Goal: Task Accomplishment & Management: Use online tool/utility

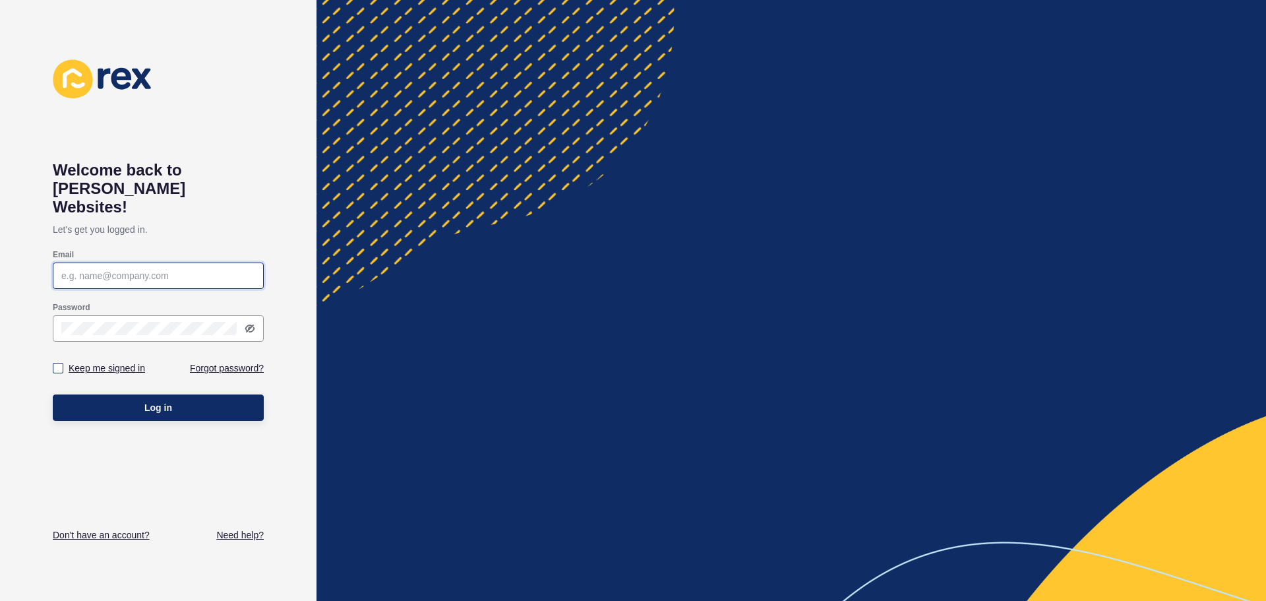
type input "footscray@burnham.com.au"
click at [74, 361] on label "Keep me signed in" at bounding box center [107, 367] width 76 height 13
click at [64, 364] on input "Keep me signed in" at bounding box center [59, 368] width 9 height 9
checkbox input "true"
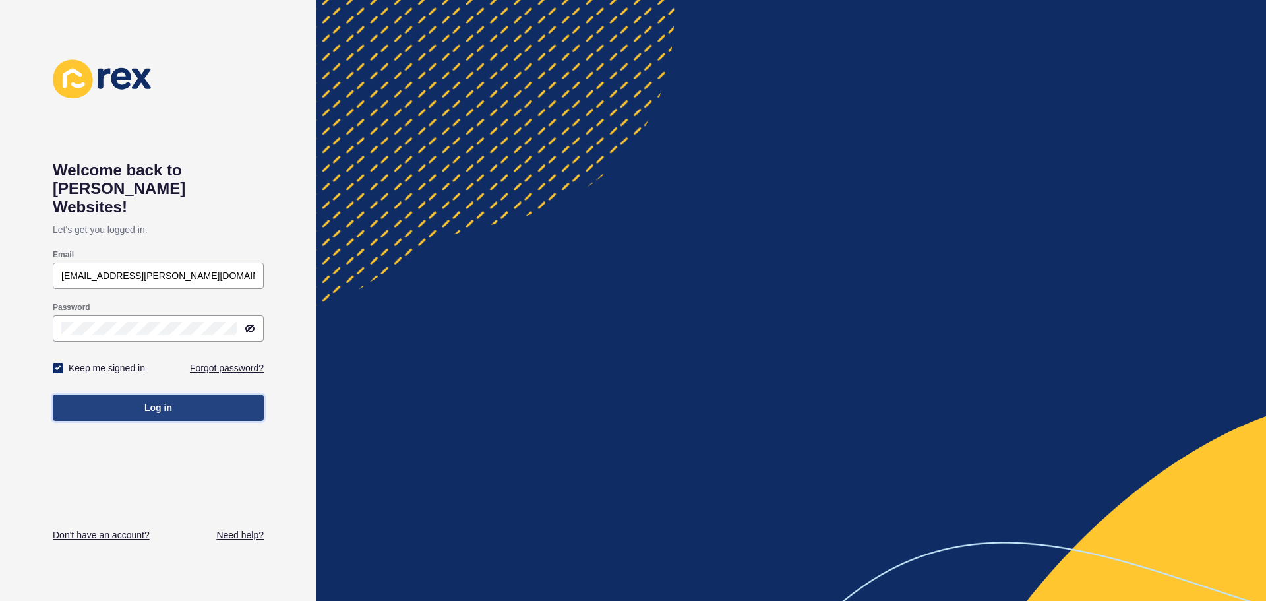
click at [149, 401] on span "Log in" at bounding box center [158, 407] width 28 height 13
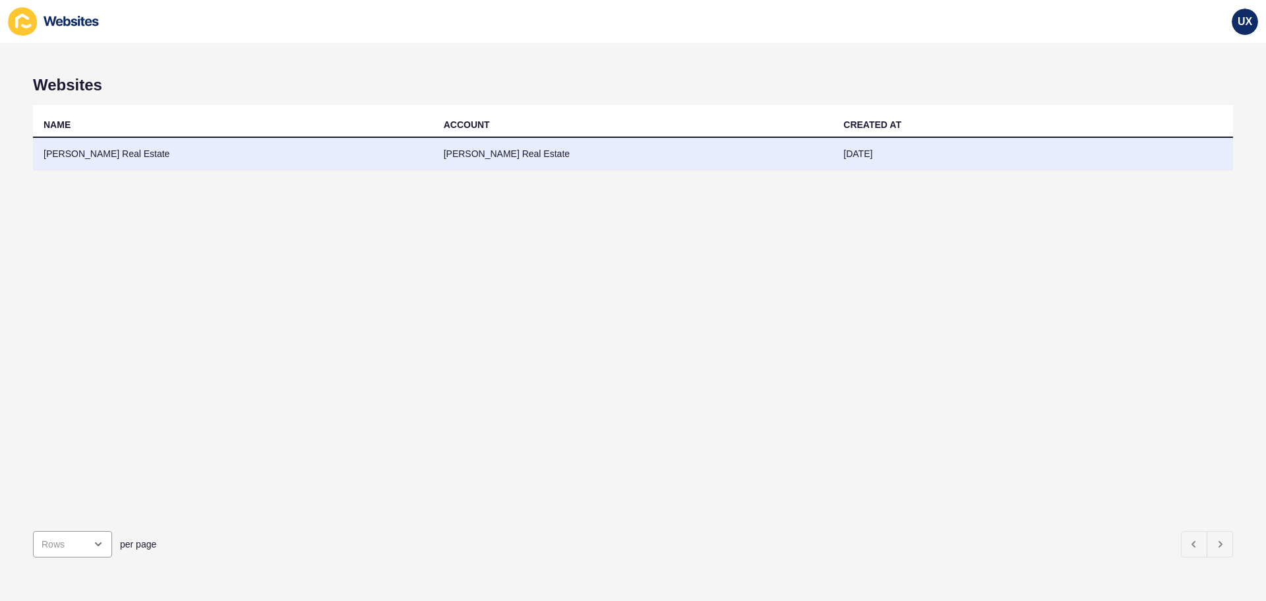
click at [355, 161] on td "[PERSON_NAME] Real Estate" at bounding box center [233, 154] width 400 height 32
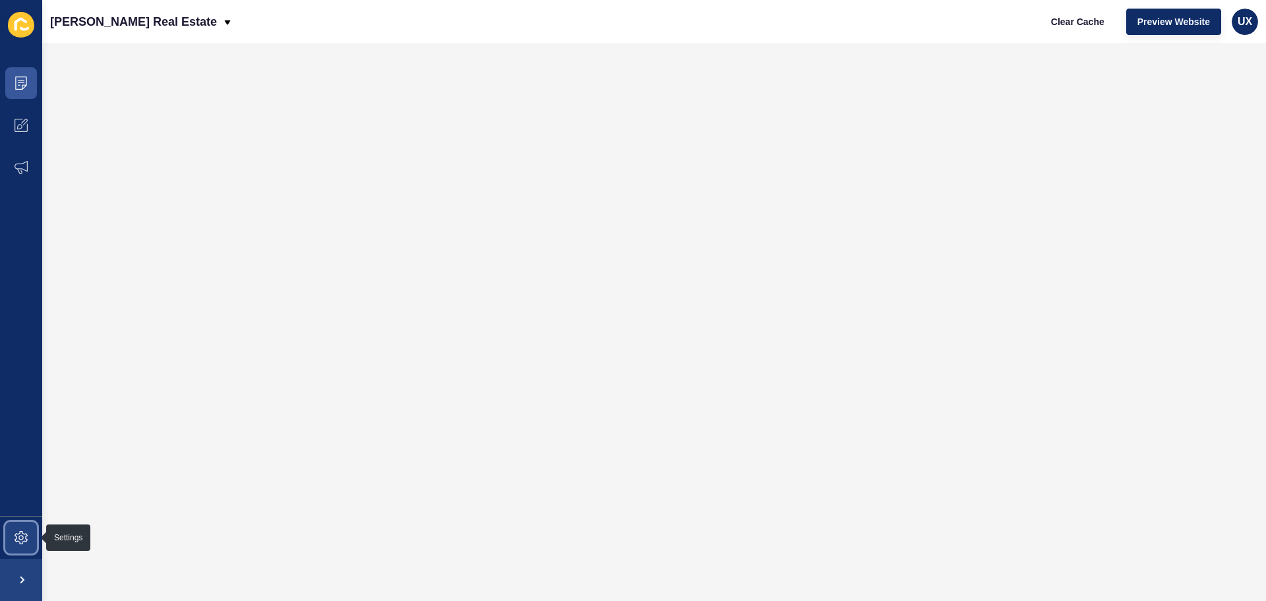
click at [18, 543] on icon at bounding box center [21, 537] width 13 height 13
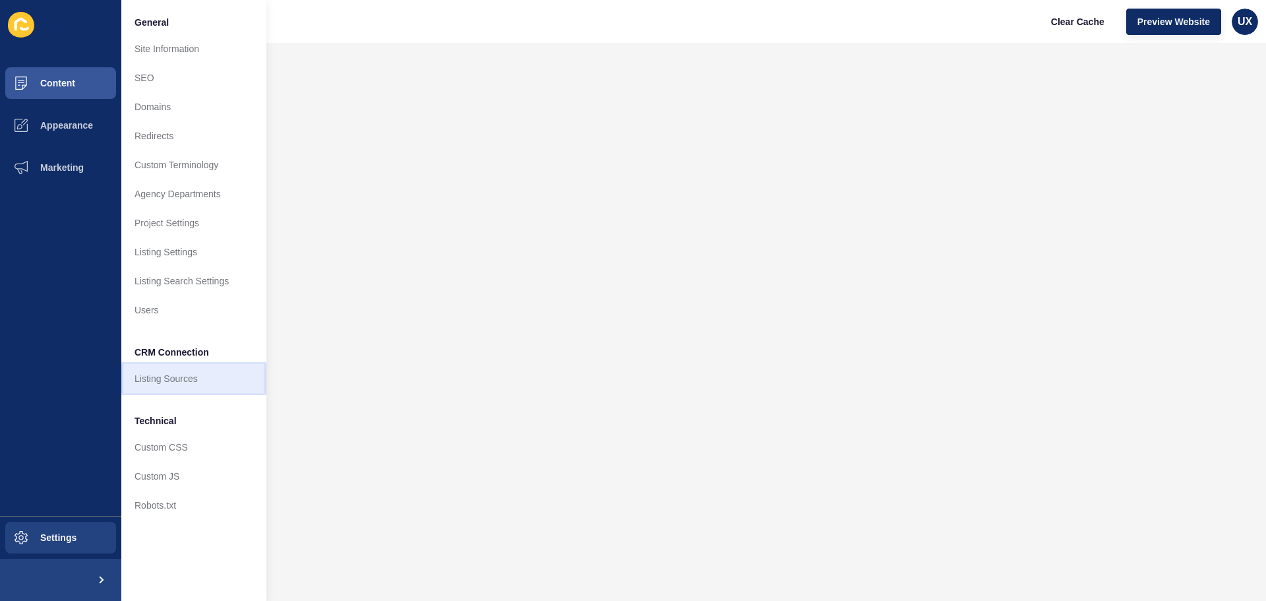
click at [178, 381] on link "Listing Sources" at bounding box center [193, 378] width 145 height 29
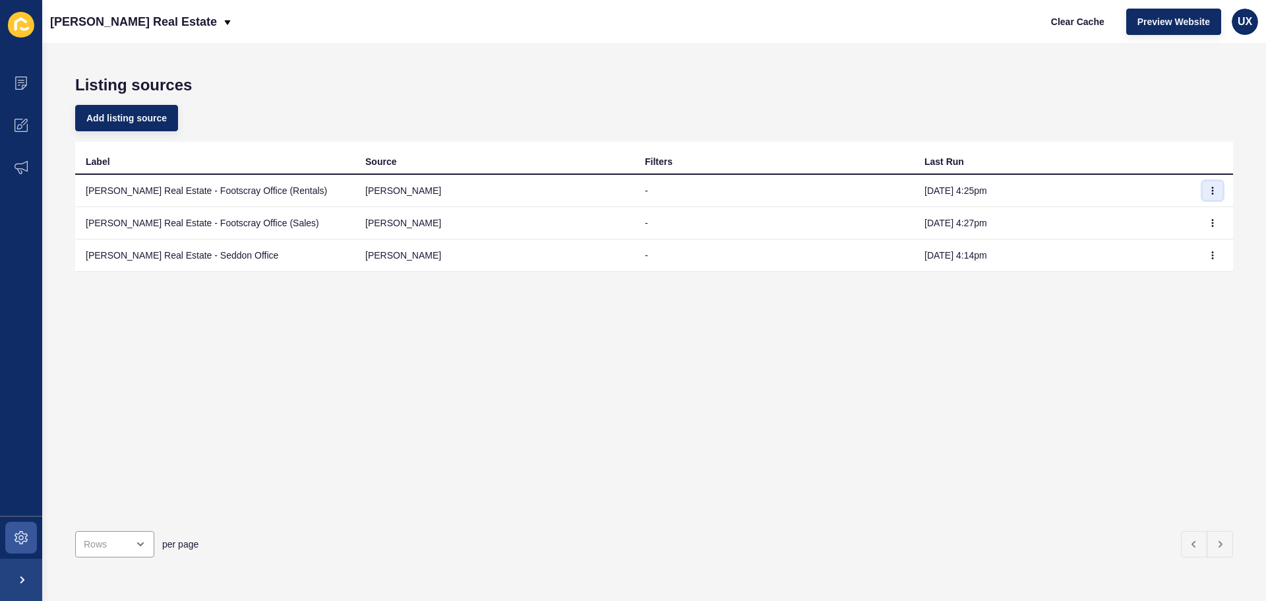
click at [1208, 193] on button "button" at bounding box center [1213, 190] width 20 height 18
click at [1187, 212] on link "Sync now" at bounding box center [1166, 216] width 92 height 29
click at [1204, 218] on button "button" at bounding box center [1213, 223] width 20 height 18
click at [1158, 248] on link "Sync now" at bounding box center [1166, 249] width 92 height 29
click at [1213, 188] on icon "button" at bounding box center [1213, 190] width 1 height 7
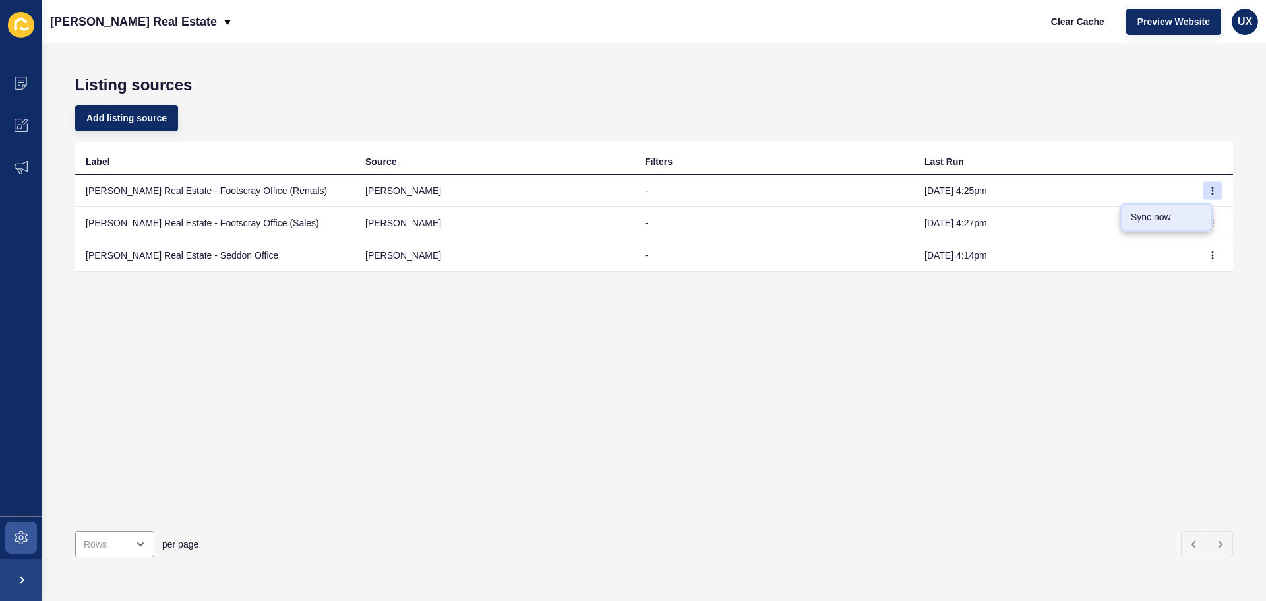
click at [1182, 216] on link "Sync now" at bounding box center [1166, 216] width 92 height 29
click at [1209, 222] on icon "button" at bounding box center [1213, 223] width 8 height 8
click at [1178, 244] on link "Sync now" at bounding box center [1166, 249] width 92 height 29
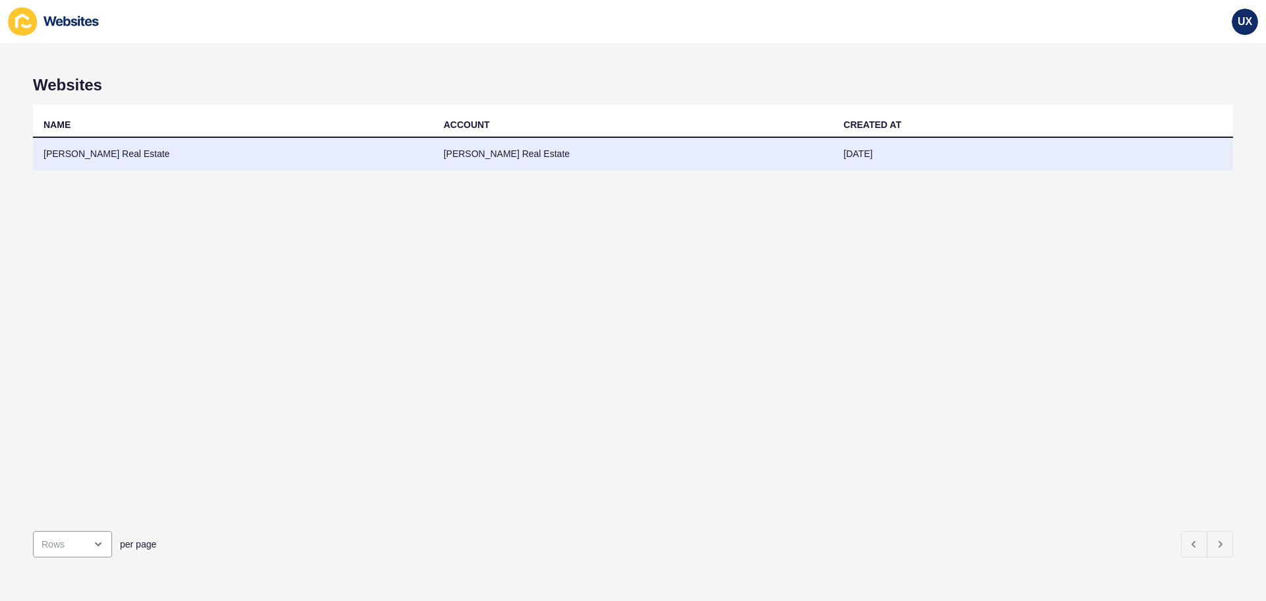
click at [478, 153] on td "[PERSON_NAME] Real Estate" at bounding box center [633, 154] width 400 height 32
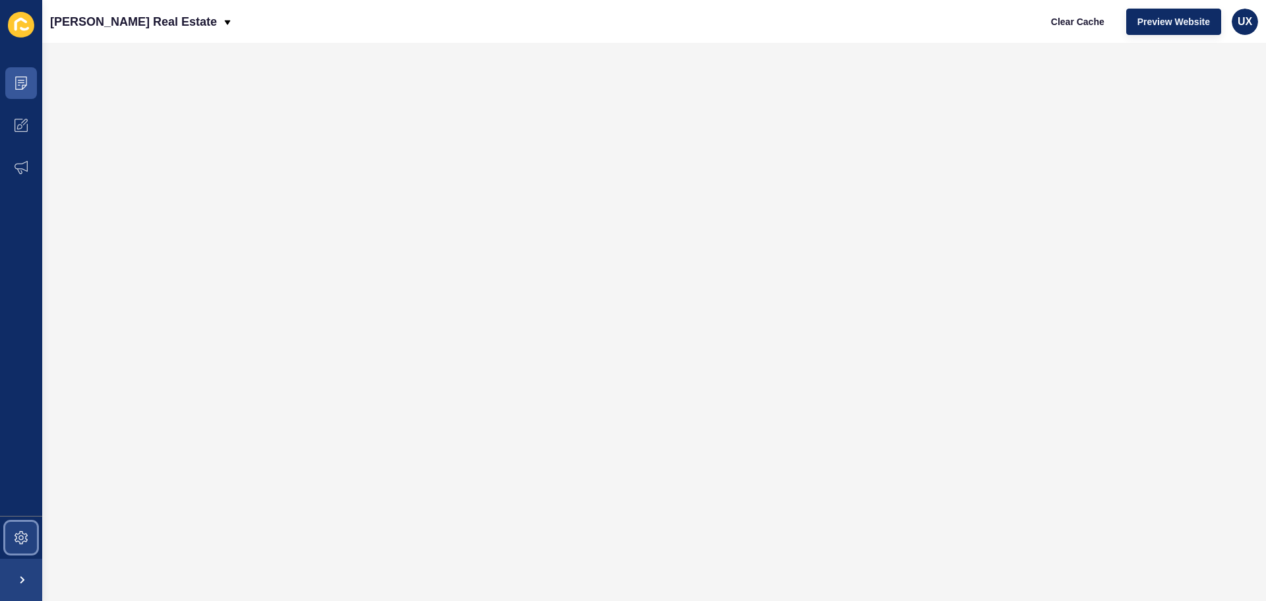
click at [22, 543] on icon at bounding box center [21, 537] width 13 height 13
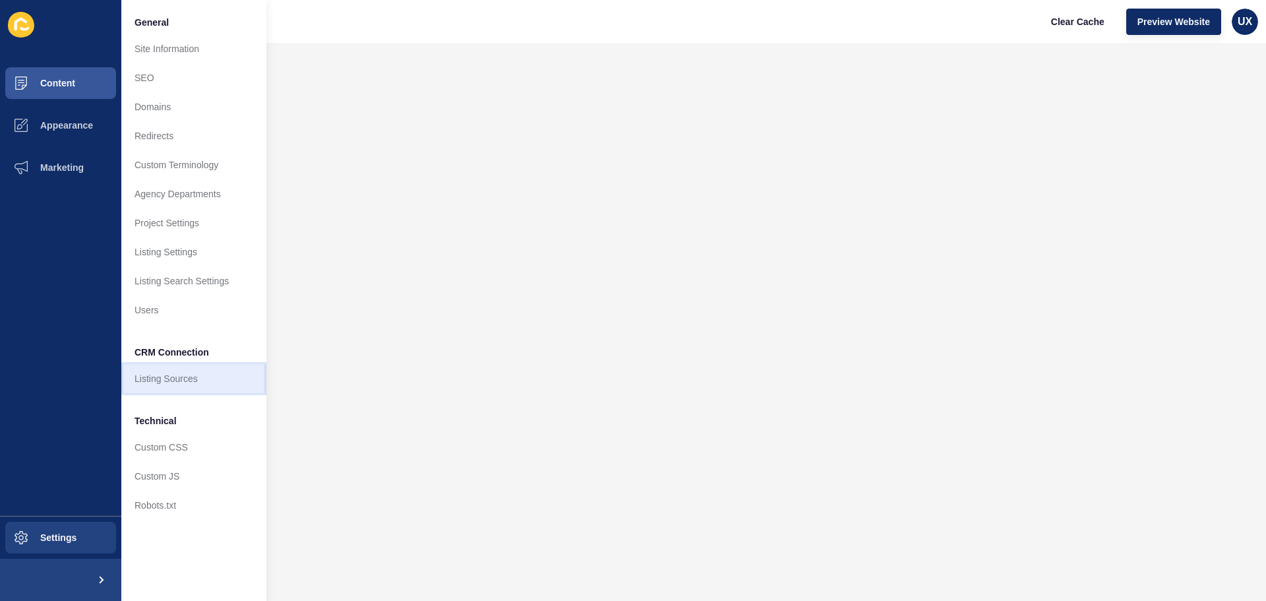
click at [170, 376] on link "Listing Sources" at bounding box center [193, 378] width 145 height 29
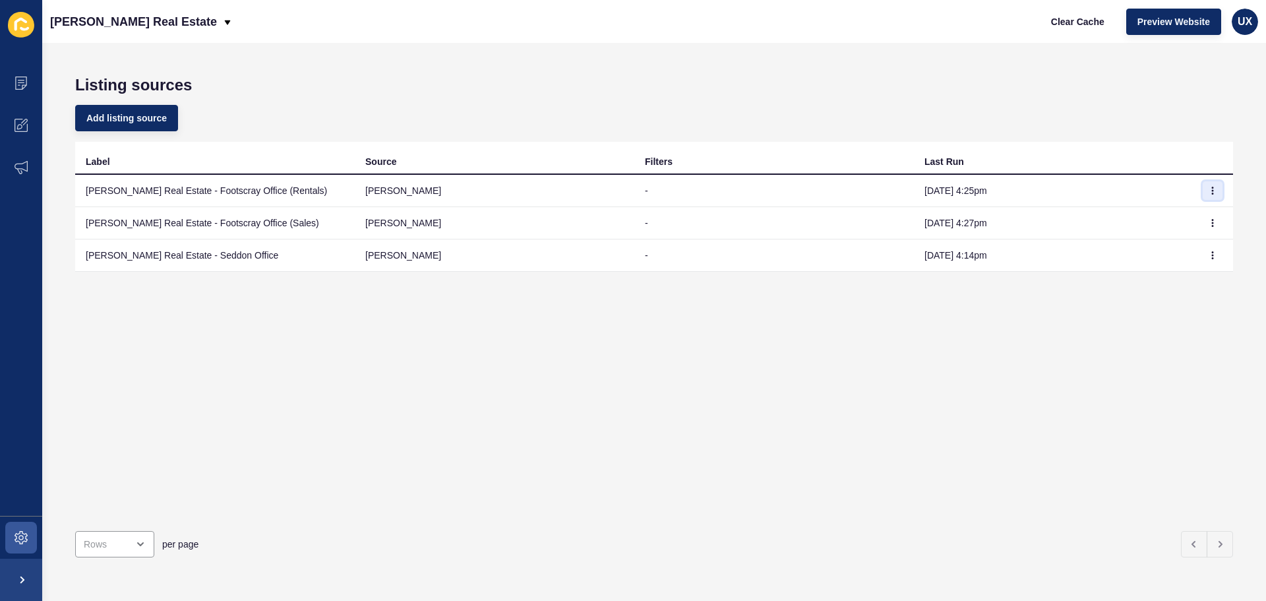
click at [1213, 193] on icon "button" at bounding box center [1213, 190] width 1 height 7
click at [1193, 214] on link "Sync now" at bounding box center [1166, 216] width 92 height 29
click at [1213, 224] on icon "button" at bounding box center [1213, 223] width 1 height 7
click at [1171, 245] on link "Sync now" at bounding box center [1166, 249] width 92 height 29
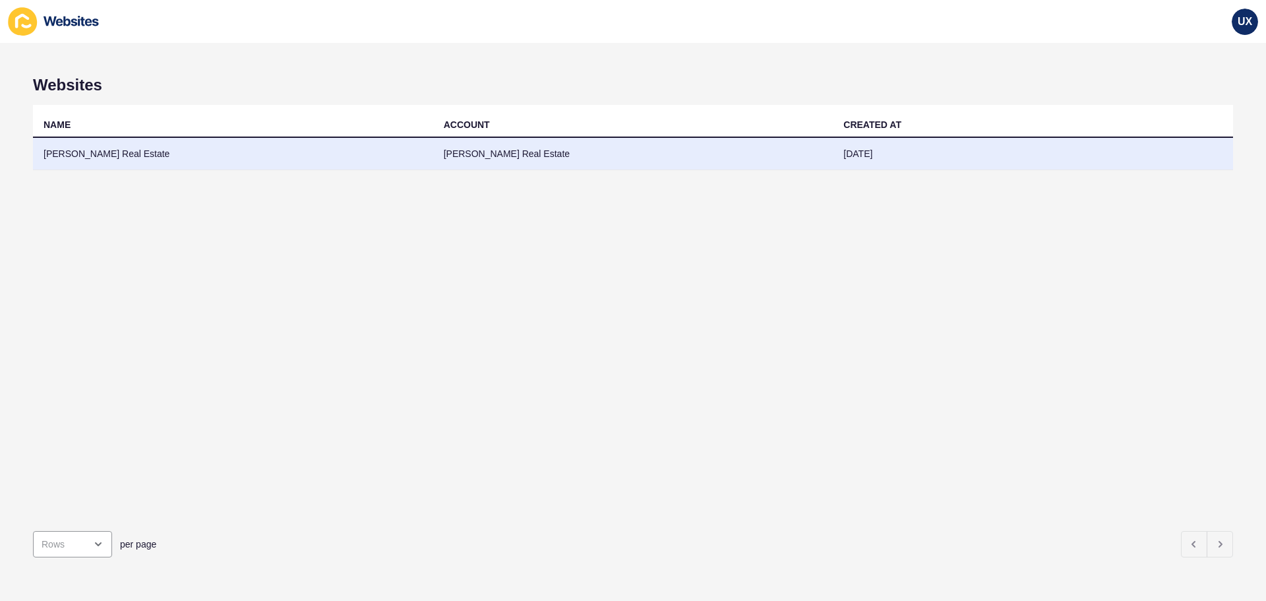
click at [380, 152] on td "[PERSON_NAME] Real Estate" at bounding box center [233, 154] width 400 height 32
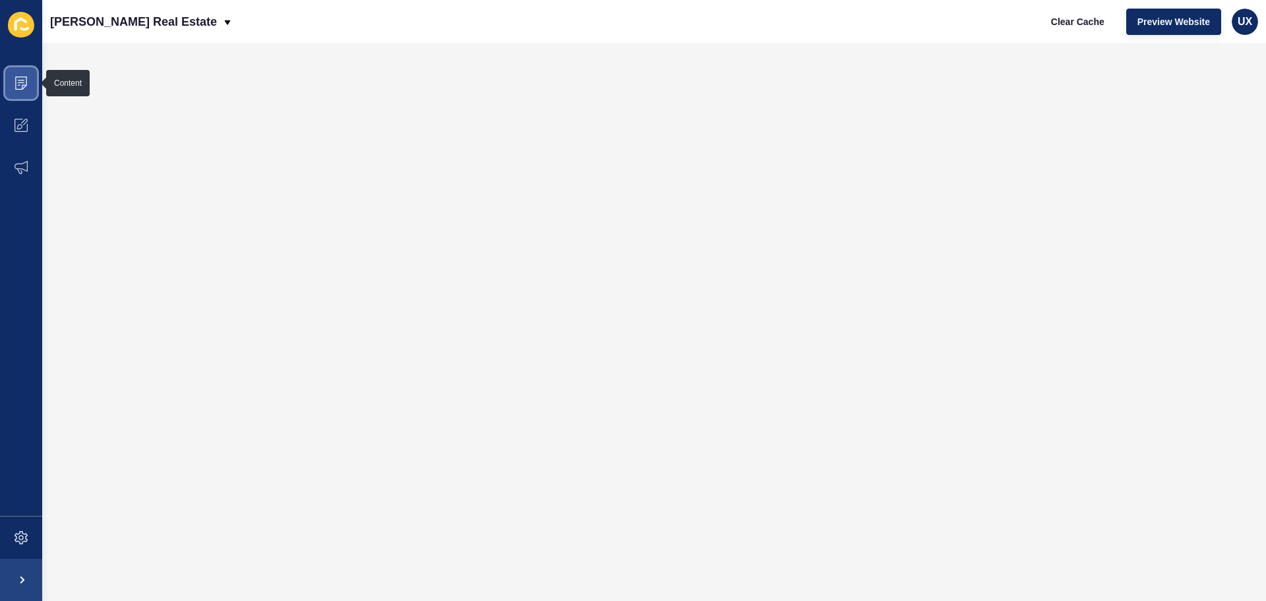
click at [20, 83] on icon at bounding box center [21, 82] width 7 height 1
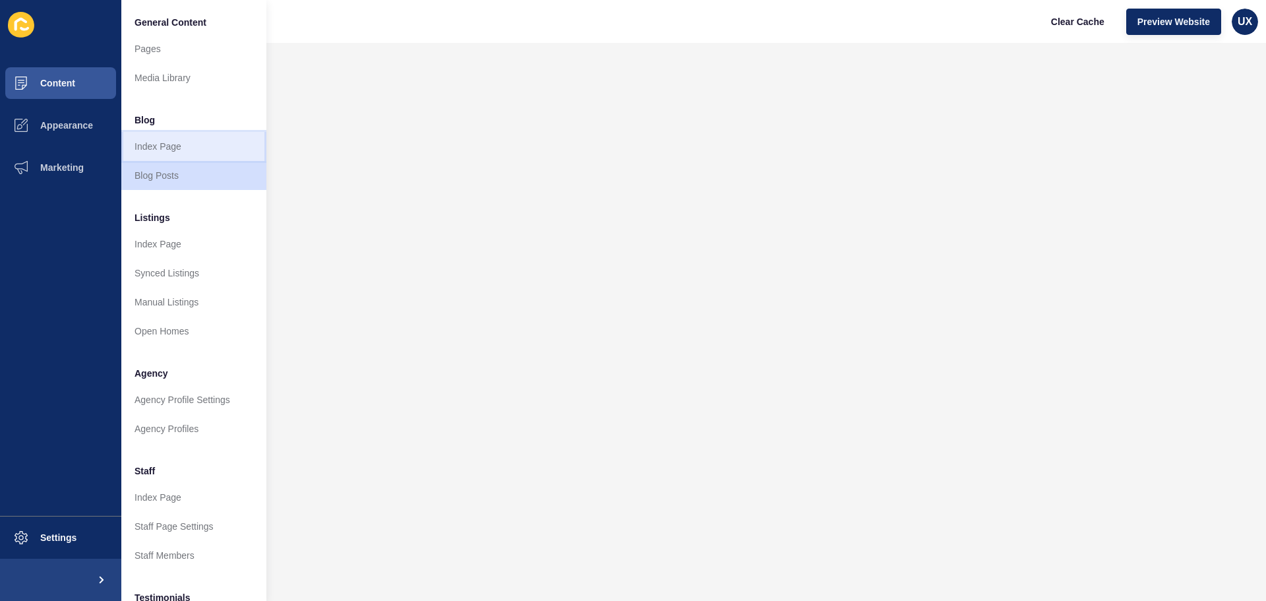
click at [174, 145] on link "Index Page" at bounding box center [193, 146] width 145 height 29
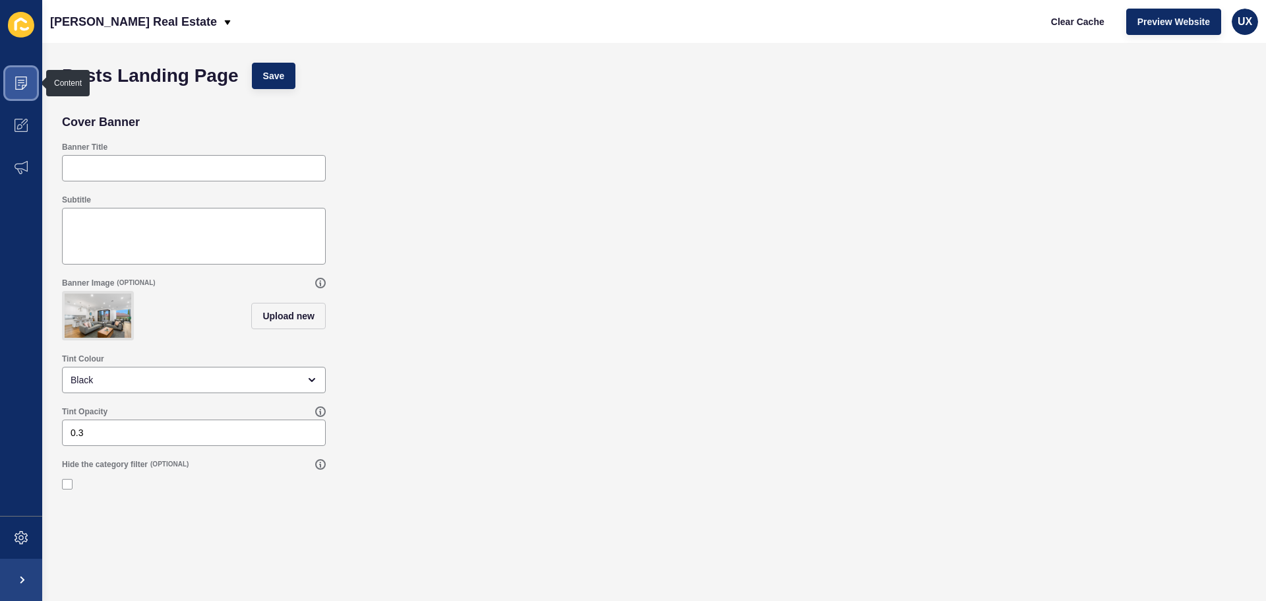
click at [18, 75] on span at bounding box center [21, 83] width 42 height 42
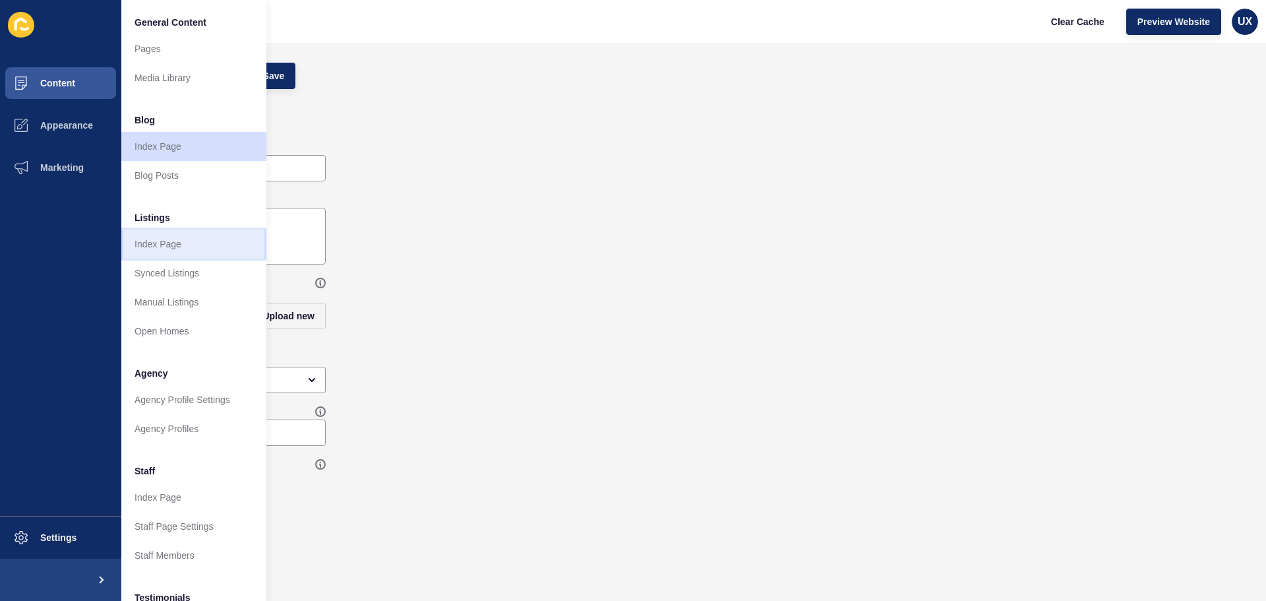
click at [186, 249] on link "Index Page" at bounding box center [193, 243] width 145 height 29
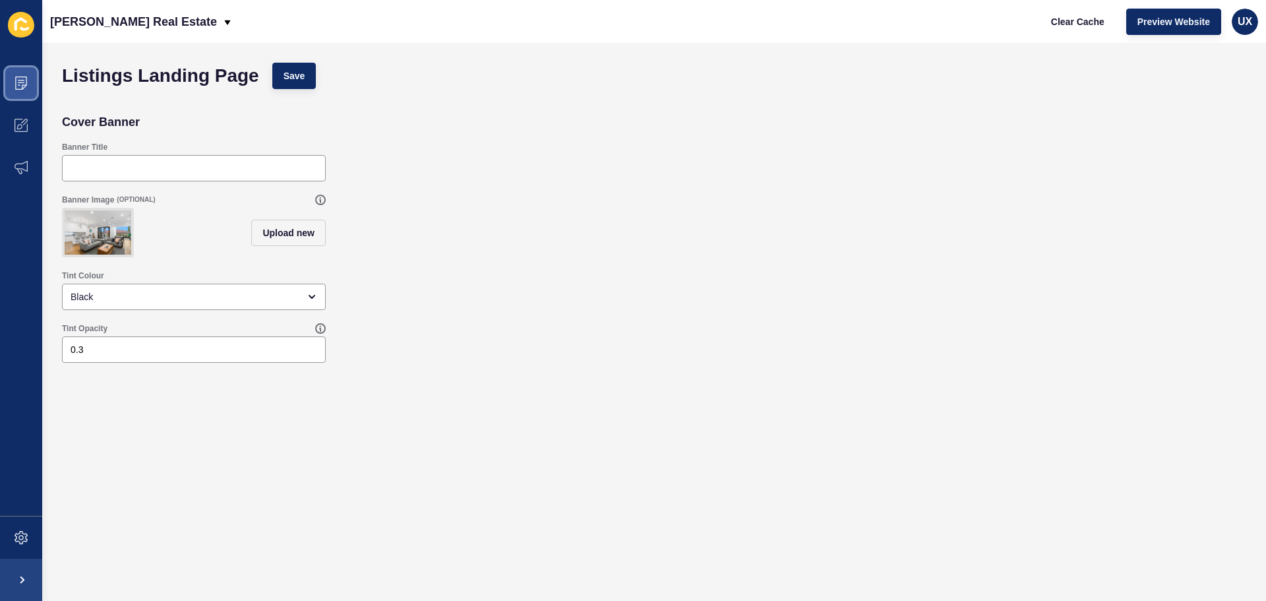
click at [36, 88] on span at bounding box center [21, 83] width 42 height 42
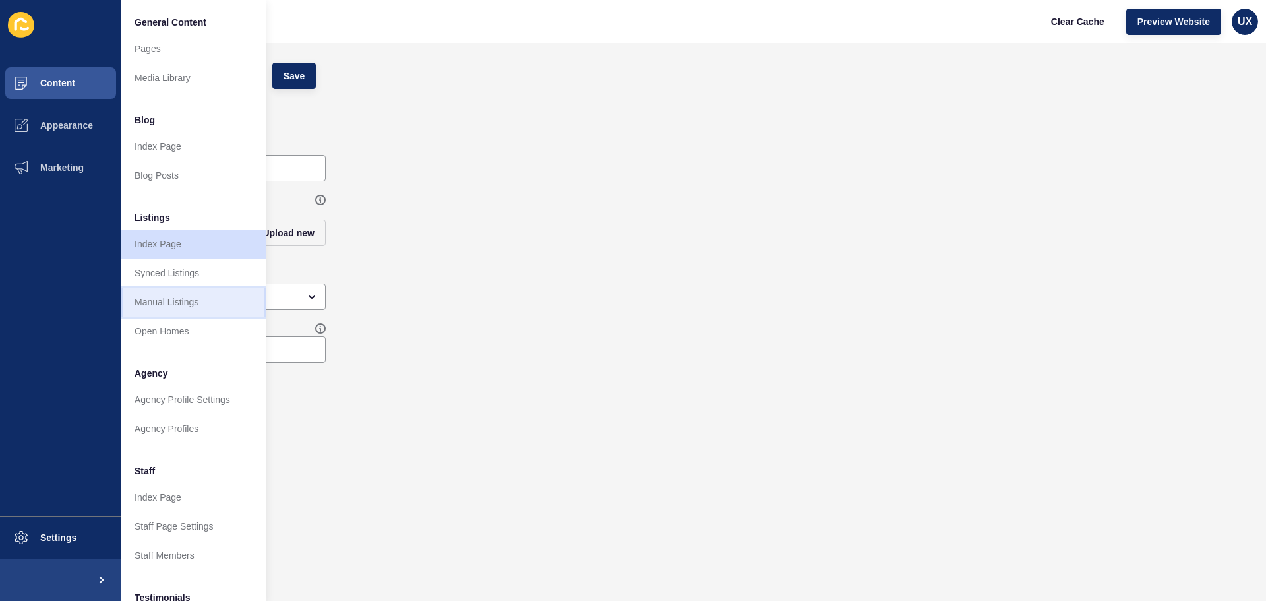
click at [183, 303] on link "Manual Listings" at bounding box center [193, 302] width 145 height 29
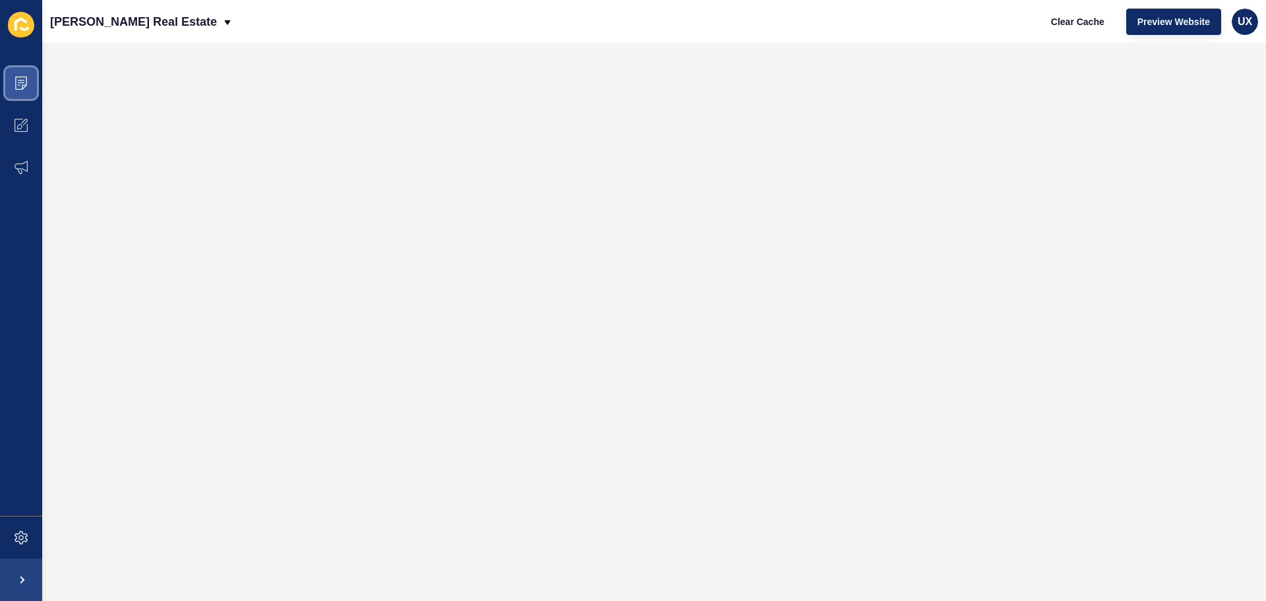
click at [12, 77] on span at bounding box center [21, 83] width 42 height 42
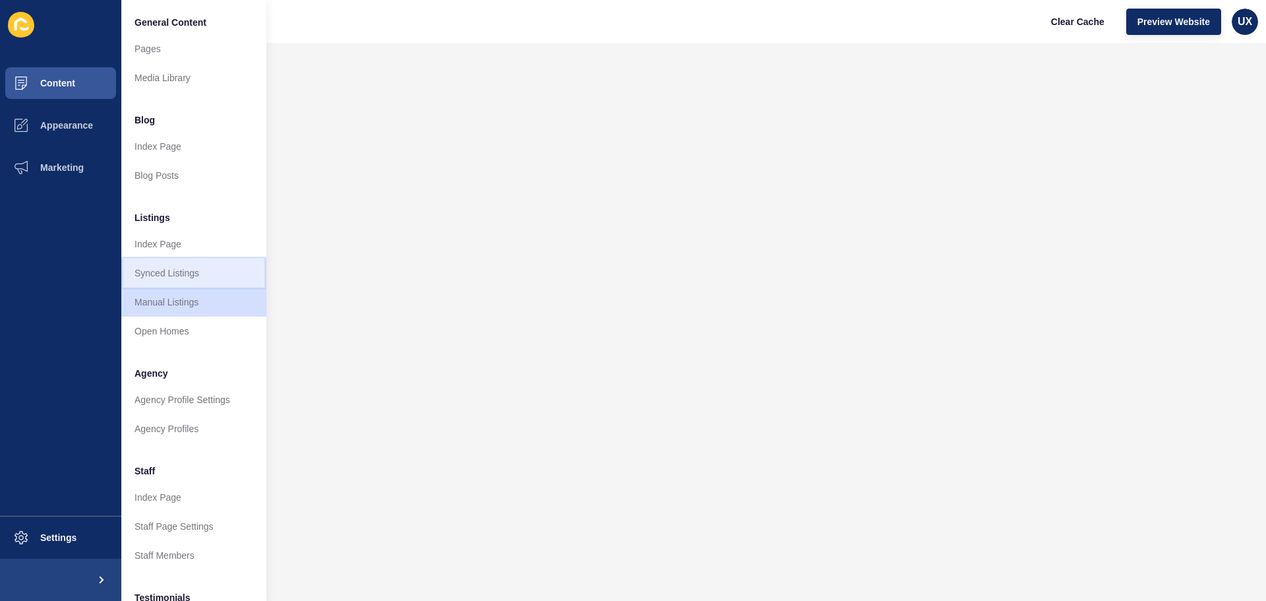
click at [186, 277] on link "Synced Listings" at bounding box center [193, 273] width 145 height 29
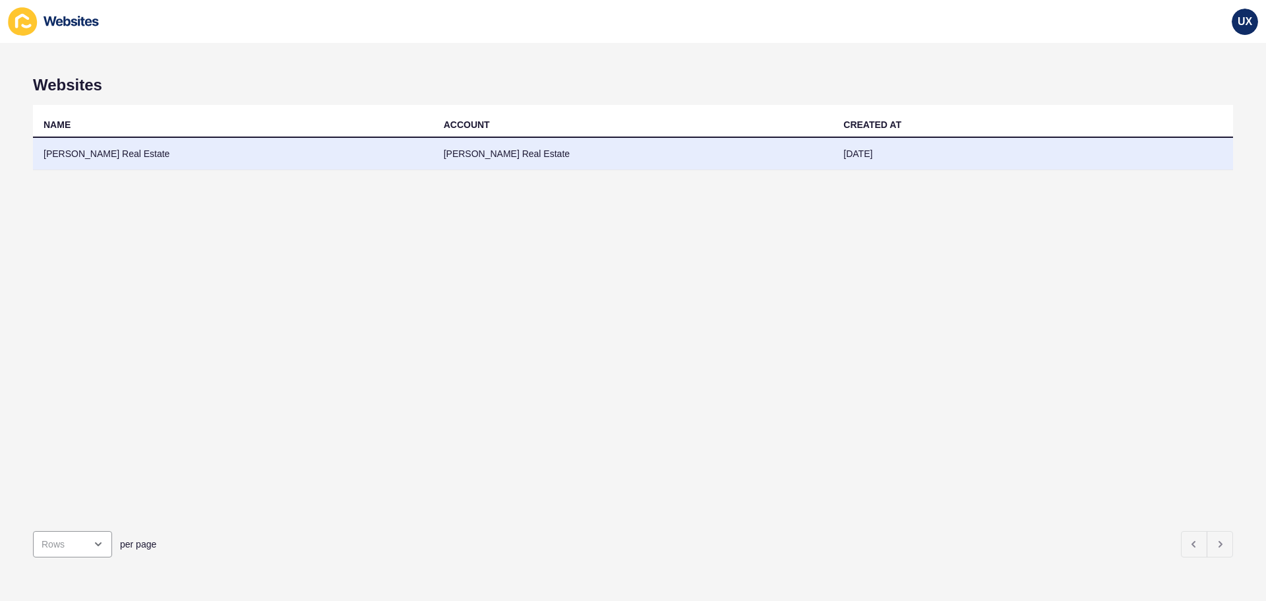
click at [760, 152] on td "[PERSON_NAME] Real Estate" at bounding box center [633, 154] width 400 height 32
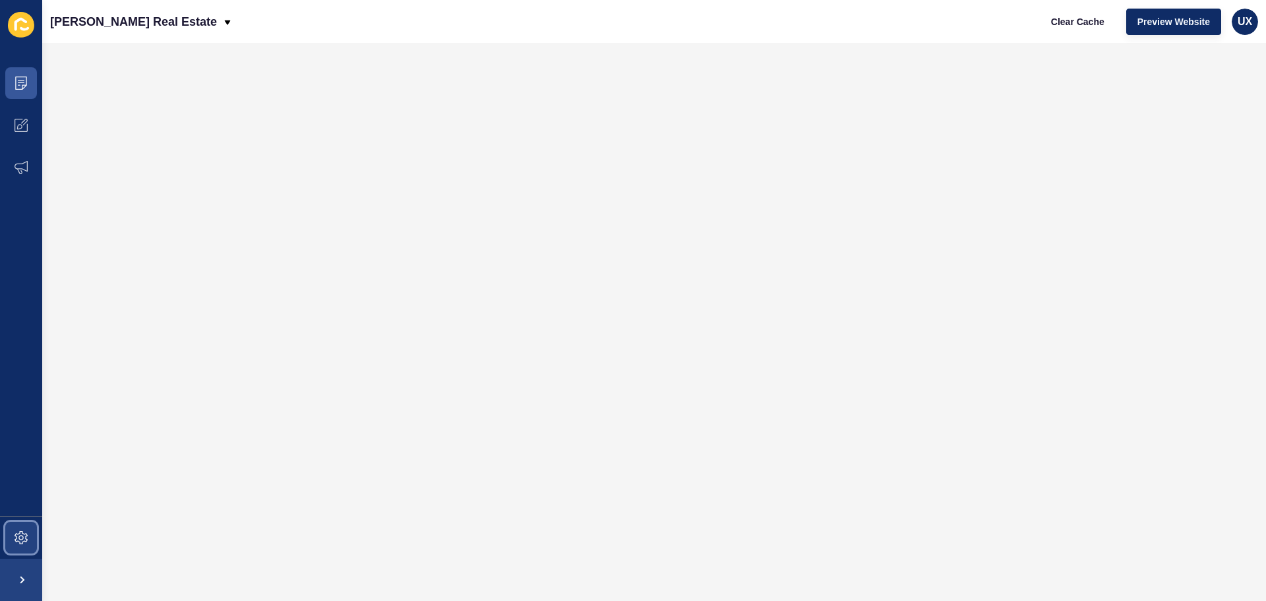
click at [10, 528] on span at bounding box center [21, 537] width 42 height 42
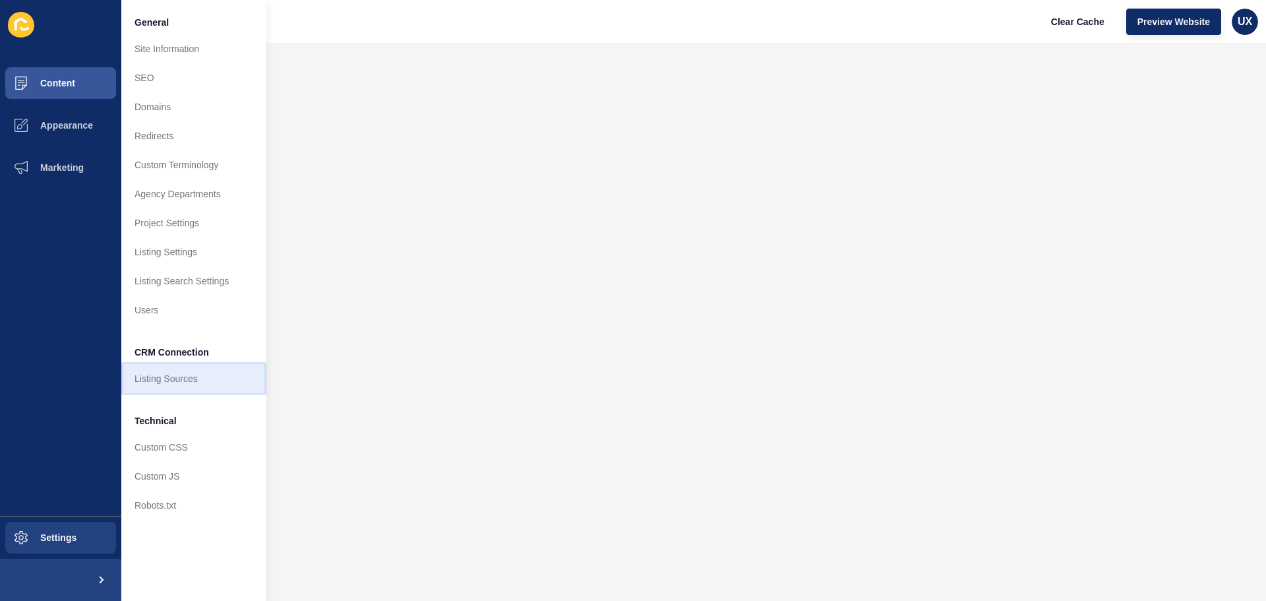
click at [168, 379] on link "Listing Sources" at bounding box center [193, 378] width 145 height 29
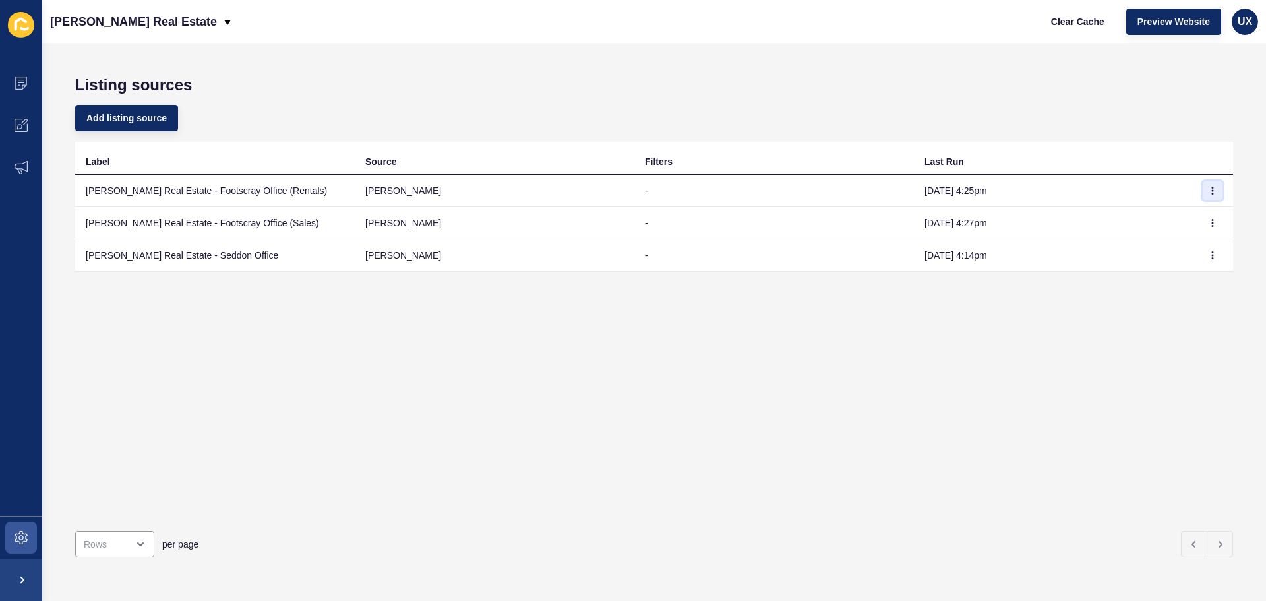
click at [1209, 192] on icon "button" at bounding box center [1213, 191] width 8 height 8
click at [1196, 217] on link "Sync now" at bounding box center [1166, 216] width 92 height 29
click at [1209, 226] on icon "button" at bounding box center [1213, 223] width 8 height 8
click at [1181, 256] on link "Sync now" at bounding box center [1166, 249] width 92 height 29
click at [1207, 256] on button "button" at bounding box center [1213, 255] width 20 height 18
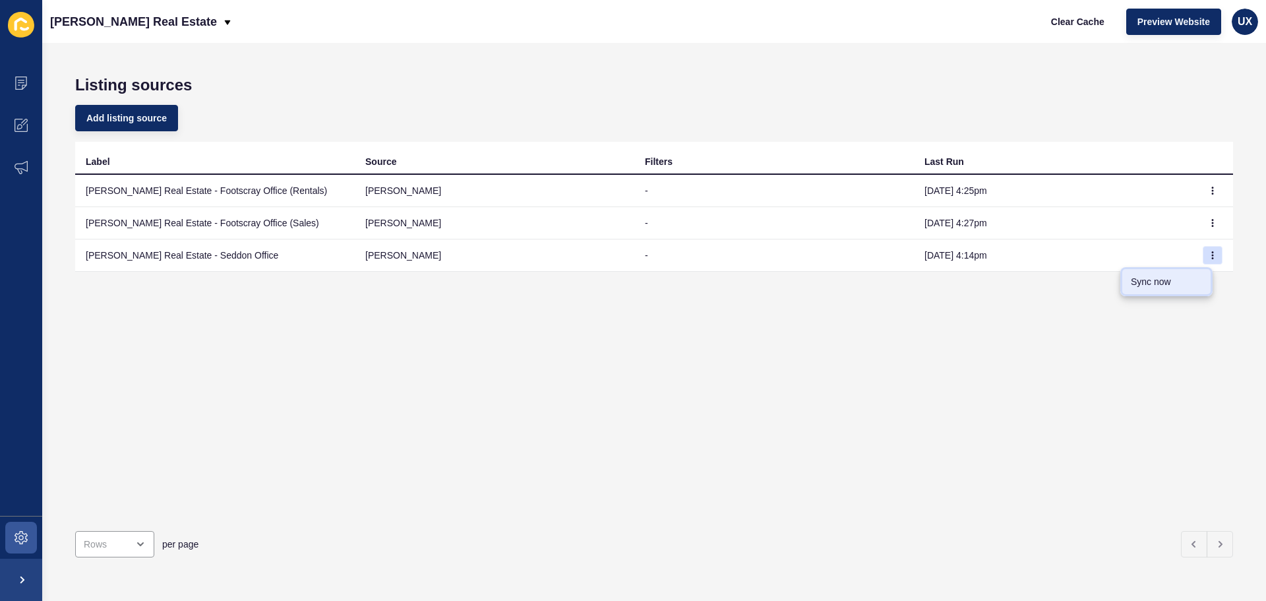
click at [1172, 286] on link "Sync now" at bounding box center [1166, 281] width 92 height 29
